Goal: Transaction & Acquisition: Download file/media

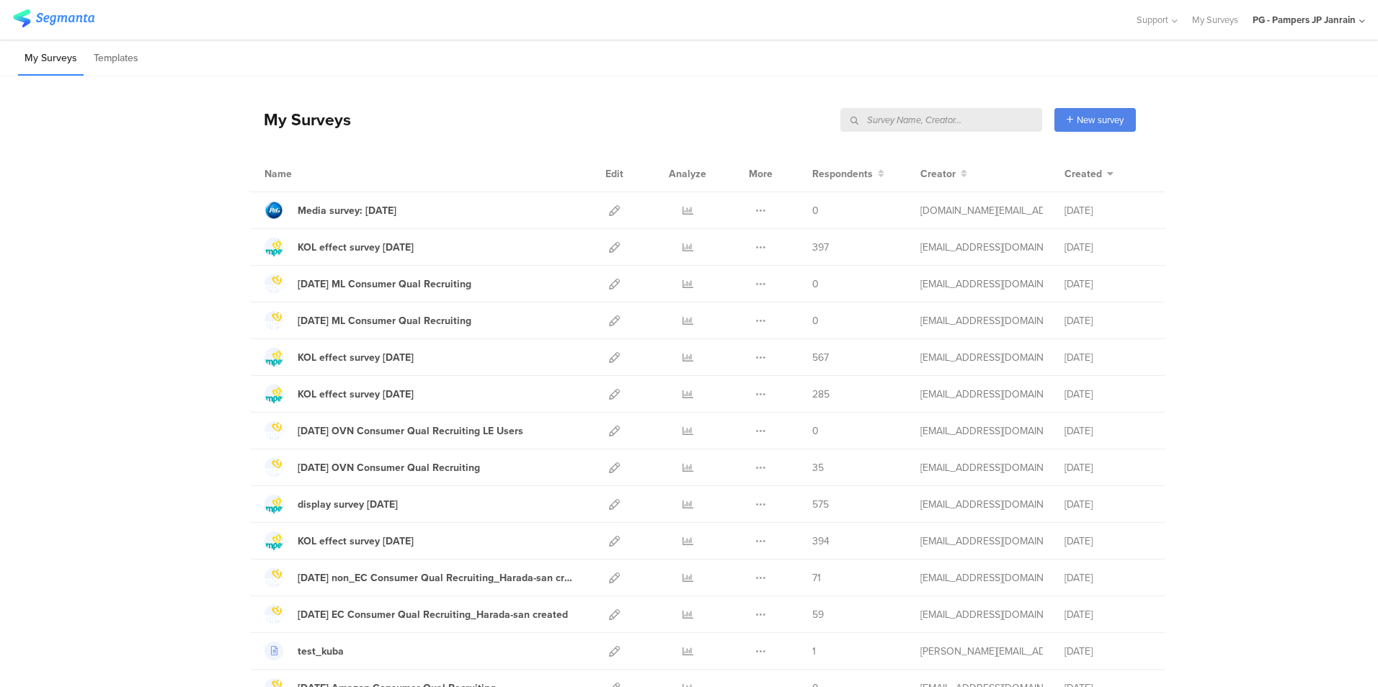
click at [917, 125] on input "text" at bounding box center [941, 120] width 202 height 24
type input "すく"
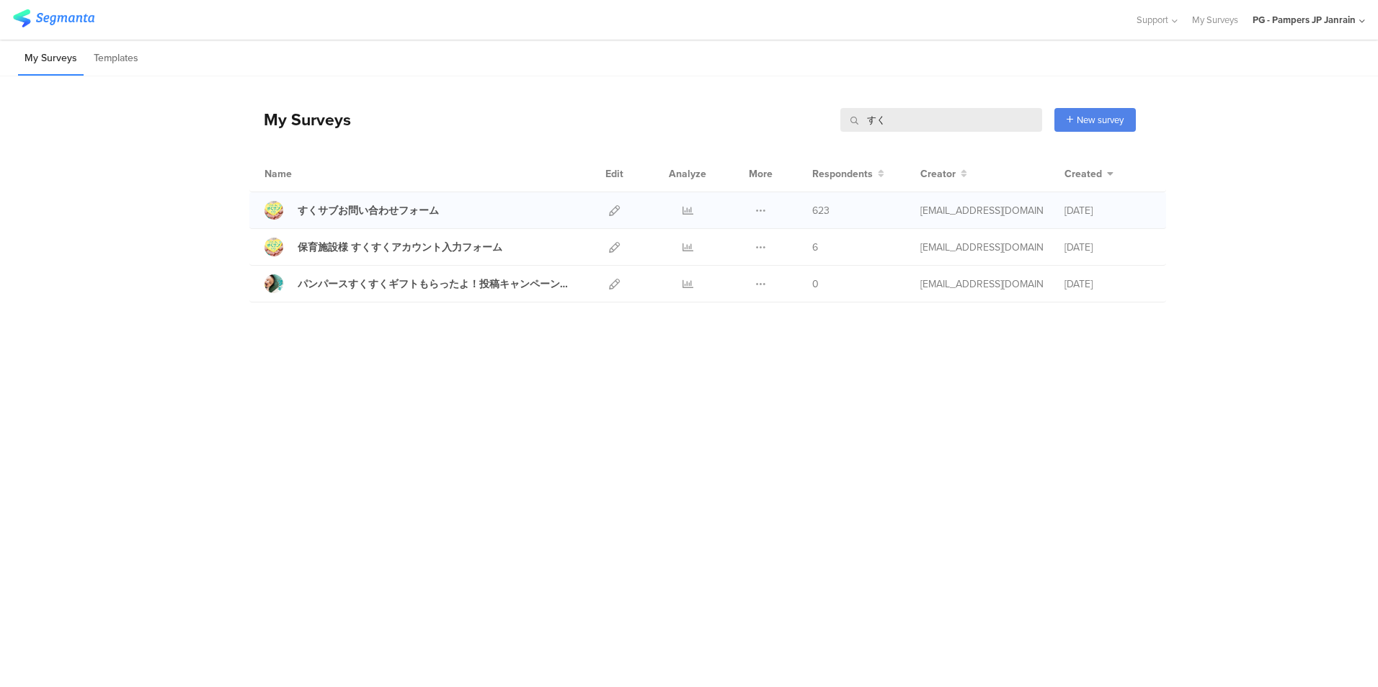
click at [693, 211] on div at bounding box center [687, 210] width 43 height 36
click at [688, 211] on icon at bounding box center [687, 210] width 11 height 11
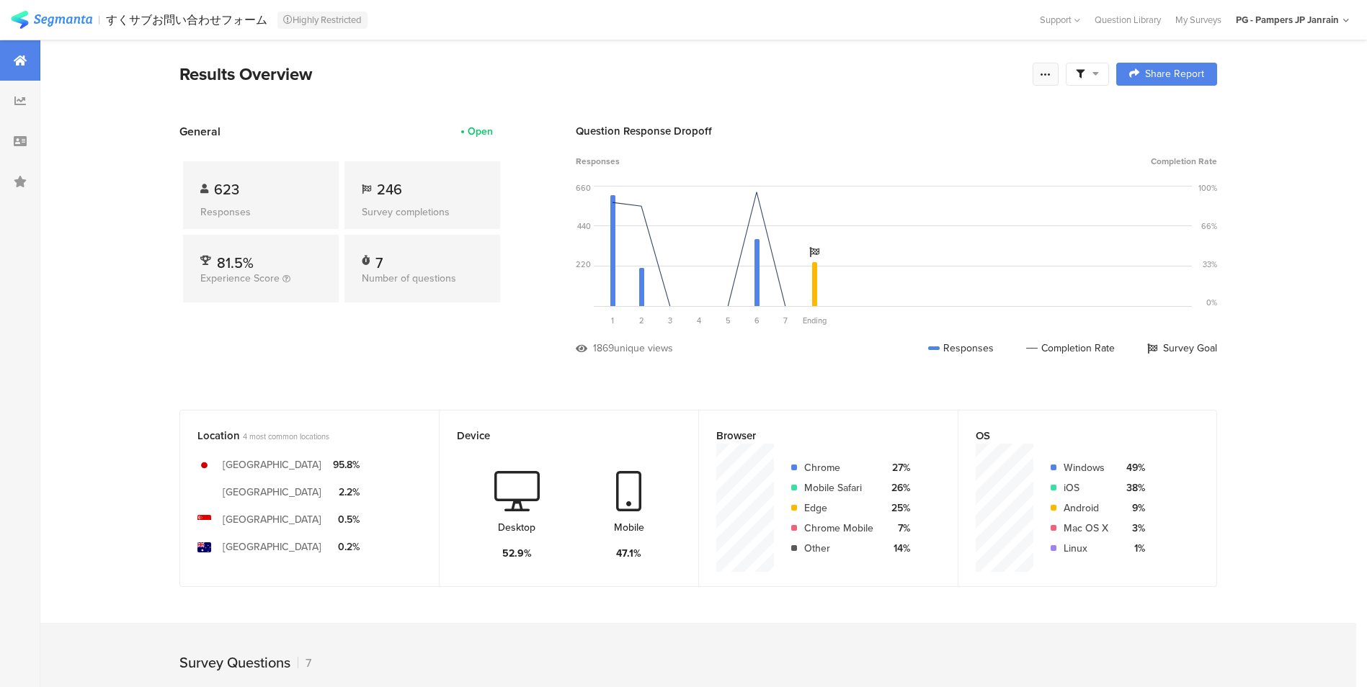
click at [1043, 76] on div at bounding box center [1046, 74] width 26 height 23
click at [907, 215] on span "Export Results" at bounding box center [895, 220] width 65 height 15
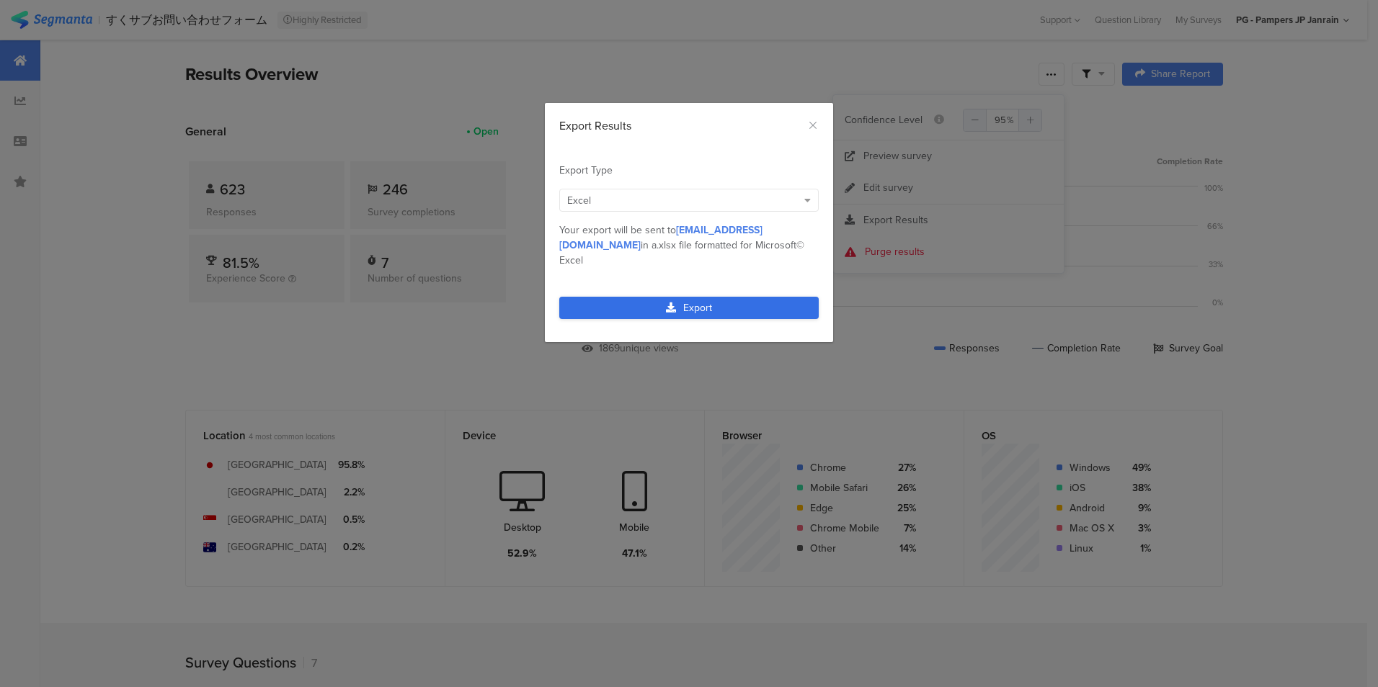
click at [600, 297] on link "Export" at bounding box center [688, 308] width 259 height 22
